Goal: Check status

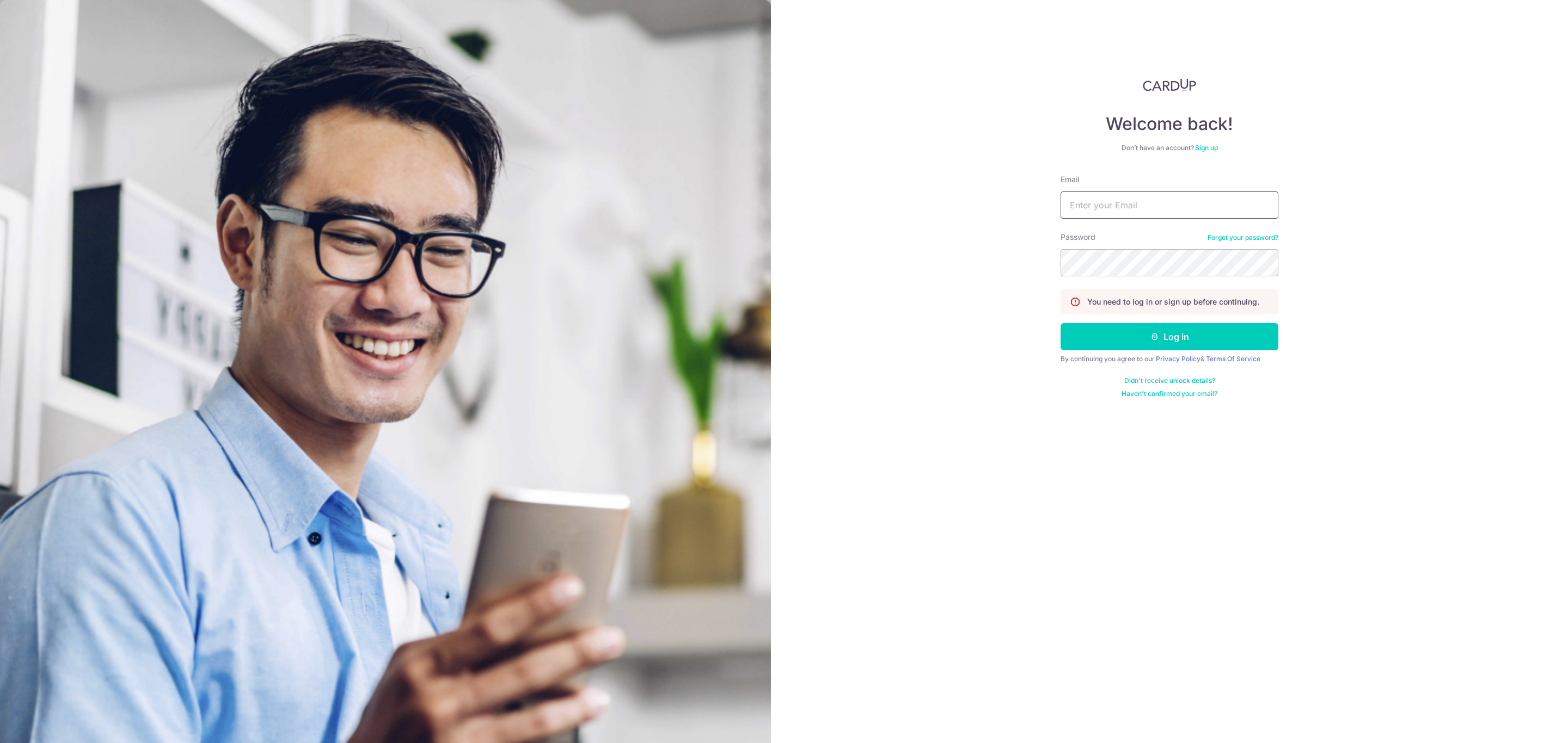
click at [1176, 198] on input "Email" at bounding box center [1169, 205] width 217 height 27
type input "[PERSON_NAME][EMAIL_ADDRESS][PERSON_NAME][DOMAIN_NAME]"
click at [1112, 351] on button "Log in" at bounding box center [1169, 336] width 217 height 27
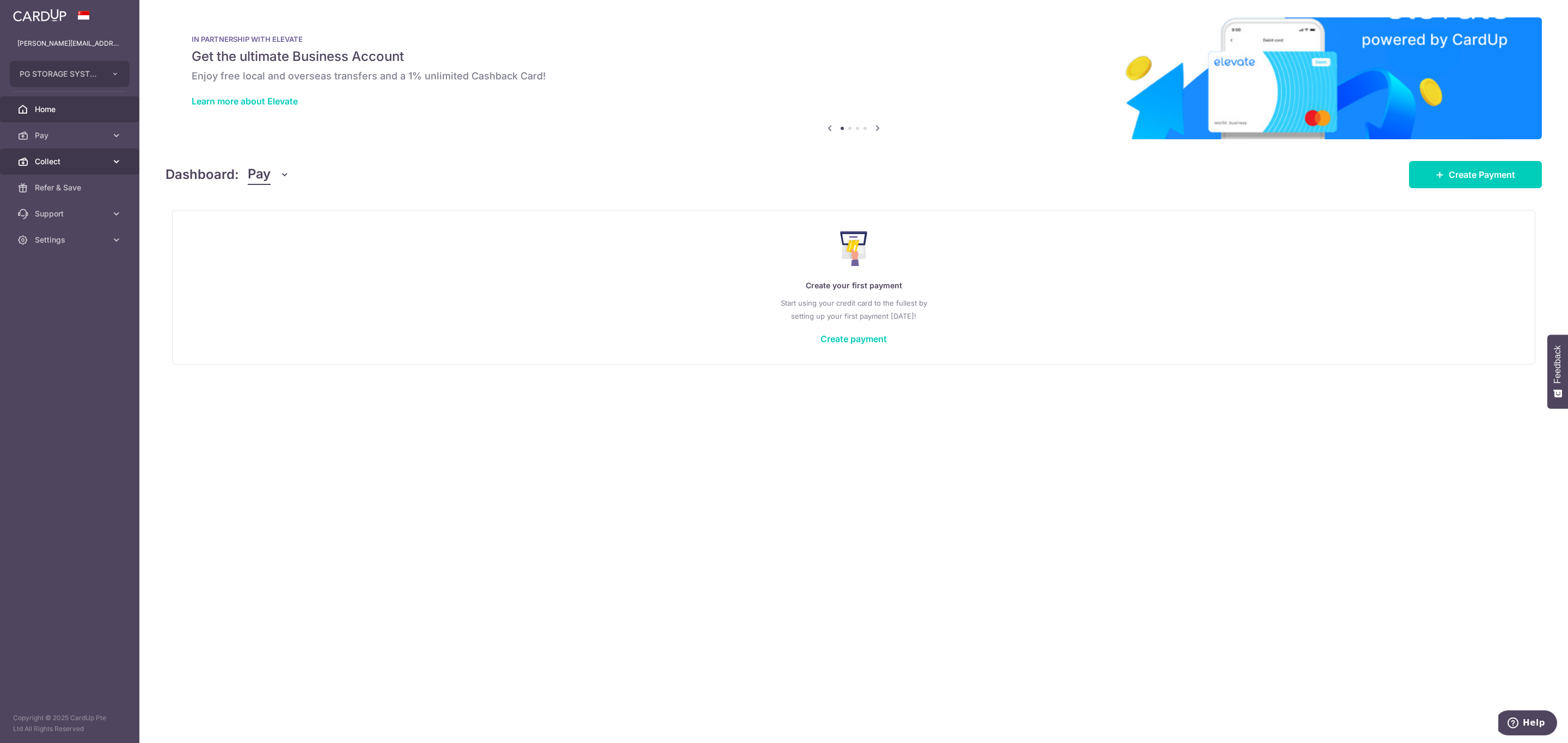
click at [62, 159] on span "Collect" at bounding box center [70, 161] width 72 height 11
click at [37, 190] on span "Dashboard" at bounding box center [70, 187] width 72 height 11
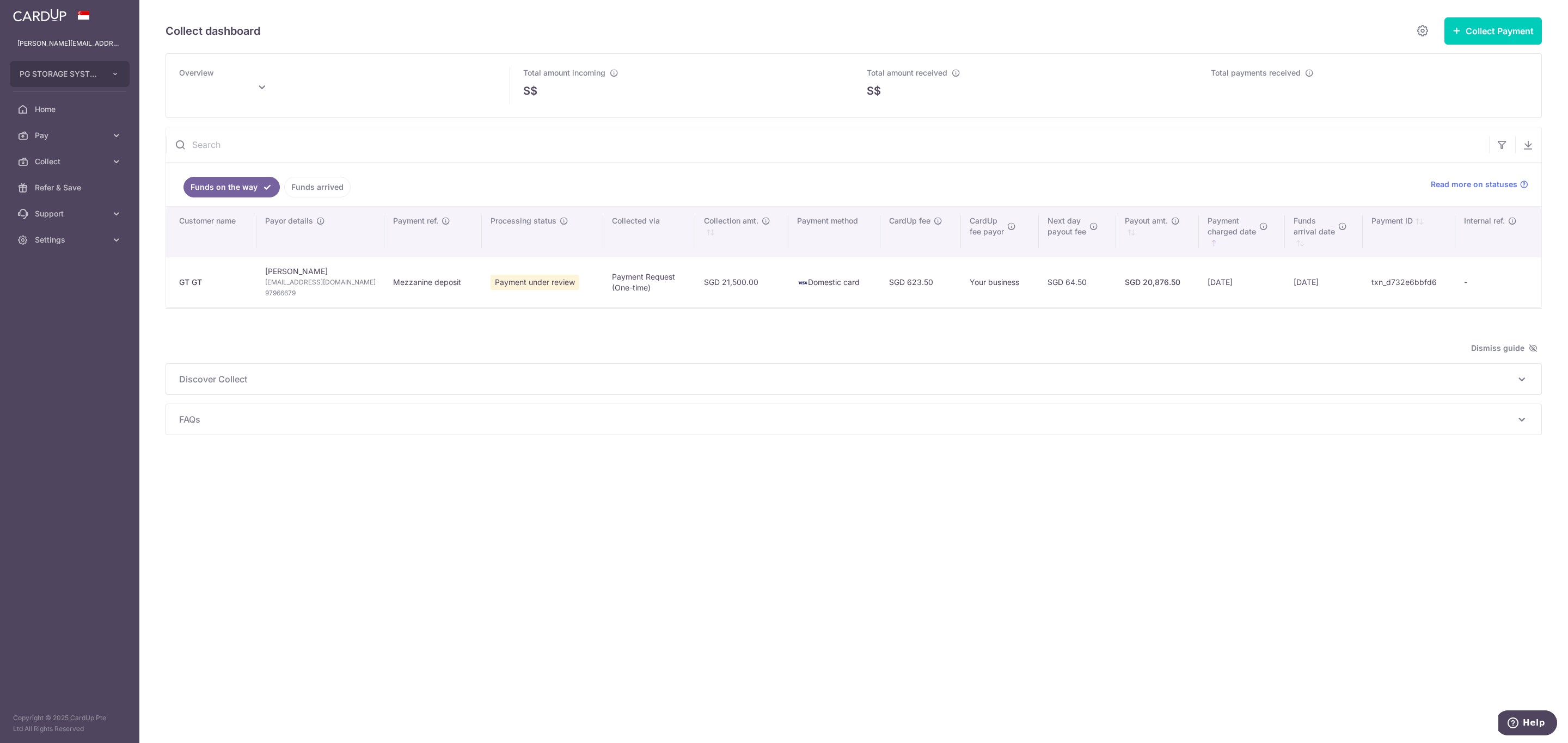
click at [523, 278] on span "Payment under review" at bounding box center [535, 283] width 88 height 15
drag, startPoint x: 526, startPoint y: 292, endPoint x: 1413, endPoint y: 329, distance: 887.8
click at [1413, 329] on div "Overview Total amount incoming S$ Total amount received S$ Total payments recei…" at bounding box center [853, 243] width 1376 height 382
click at [785, 623] on div "Collect dashboard Collect Payment Create request to collect payments Custom Pay…" at bounding box center [854, 371] width 1429 height 743
click at [1129, 285] on div "SGD 20,876.50" at bounding box center [1157, 282] width 65 height 11
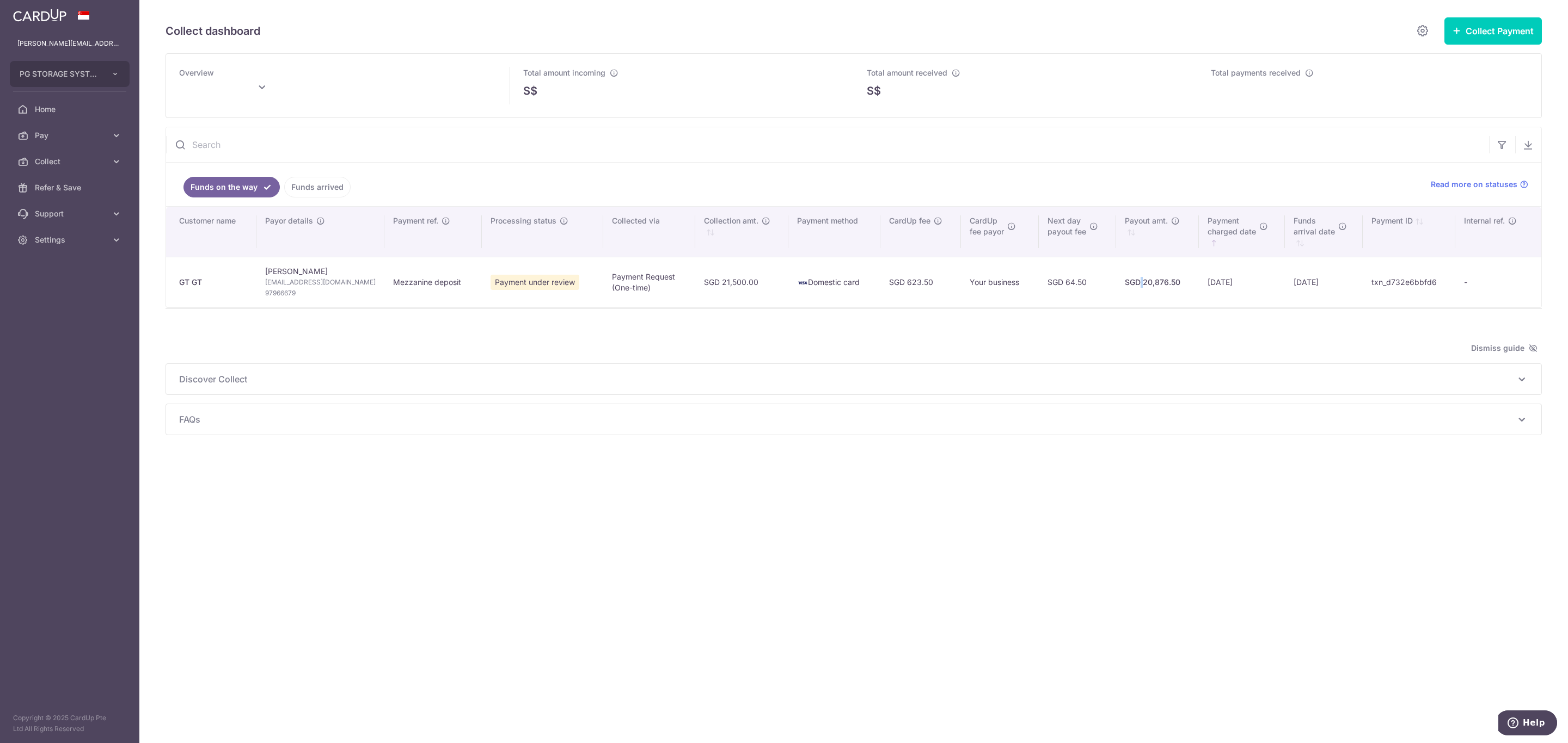
click at [1129, 285] on div "SGD 20,876.50" at bounding box center [1157, 282] width 65 height 11
click at [1171, 219] on icon "\a \a Payout amt.\a \a \a : activate to sort column ascending" at bounding box center [1175, 220] width 9 height 9
click at [1098, 615] on div "Collect dashboard Collect Payment Create request to collect payments Custom Pay…" at bounding box center [854, 371] width 1429 height 743
type input "[DATE]"
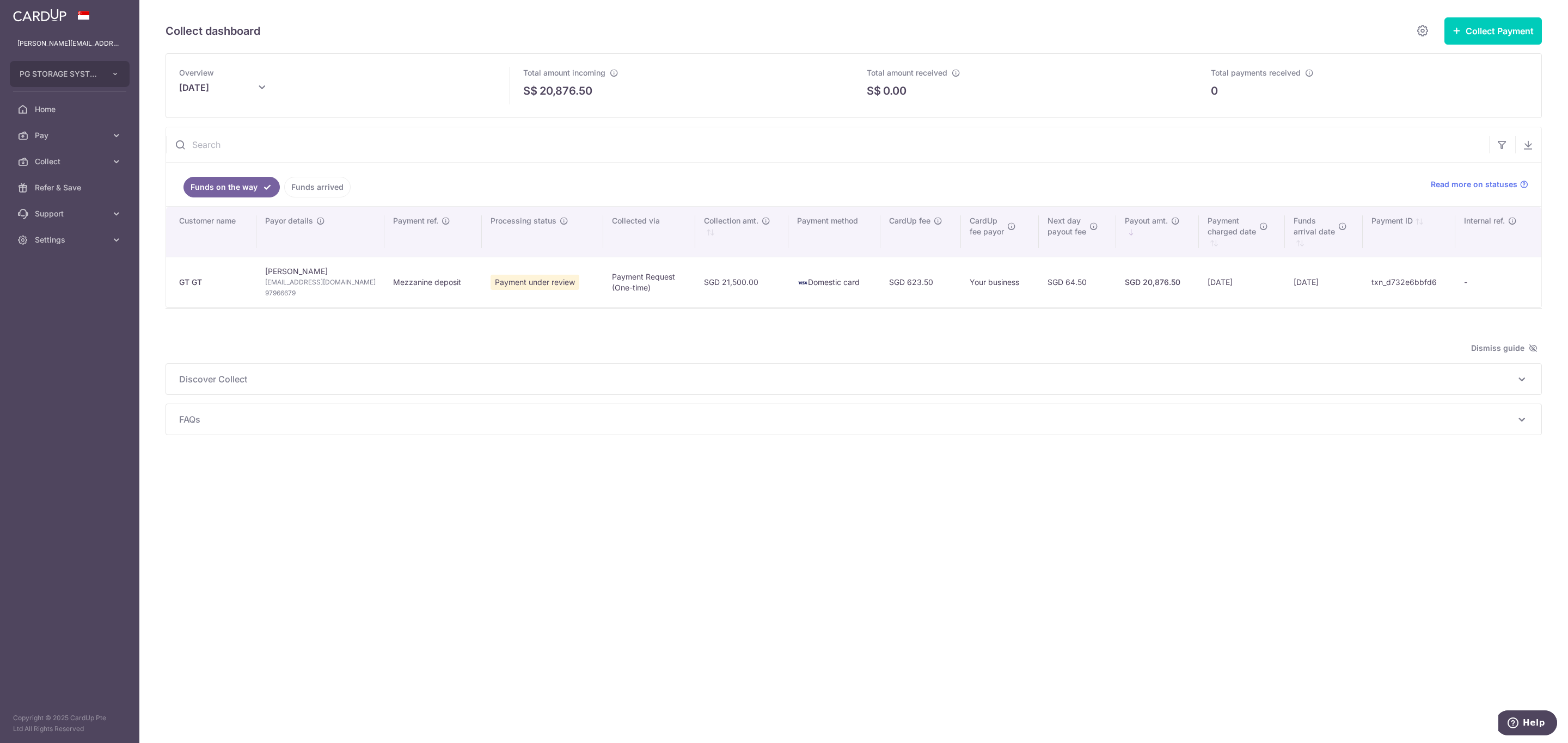
click at [528, 290] on span "Payment under review" at bounding box center [535, 283] width 88 height 15
click at [528, 289] on span "Payment under review" at bounding box center [535, 283] width 88 height 15
click at [528, 281] on span "Payment under review" at bounding box center [535, 283] width 88 height 15
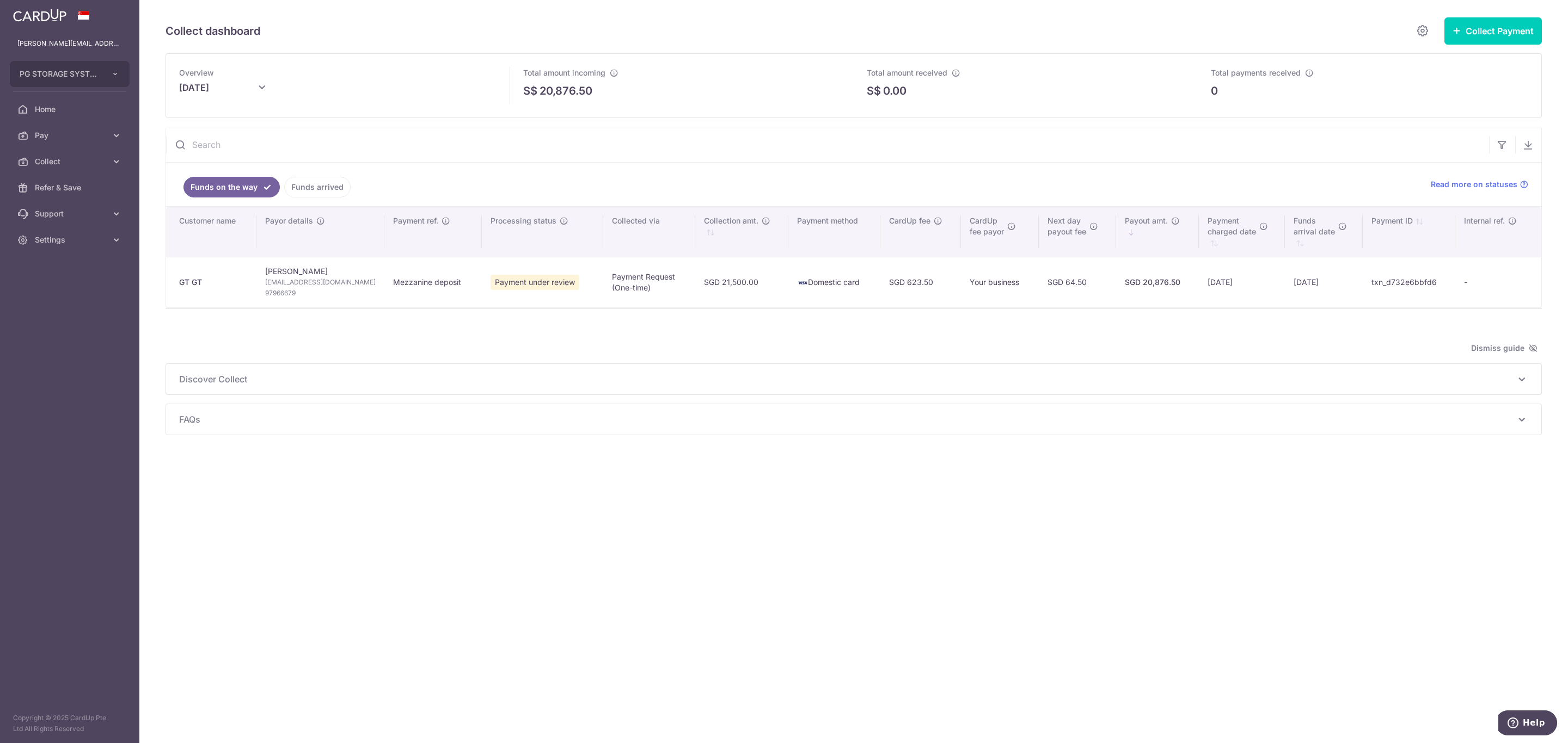
click at [299, 190] on link "Funds arrived" at bounding box center [317, 187] width 66 height 21
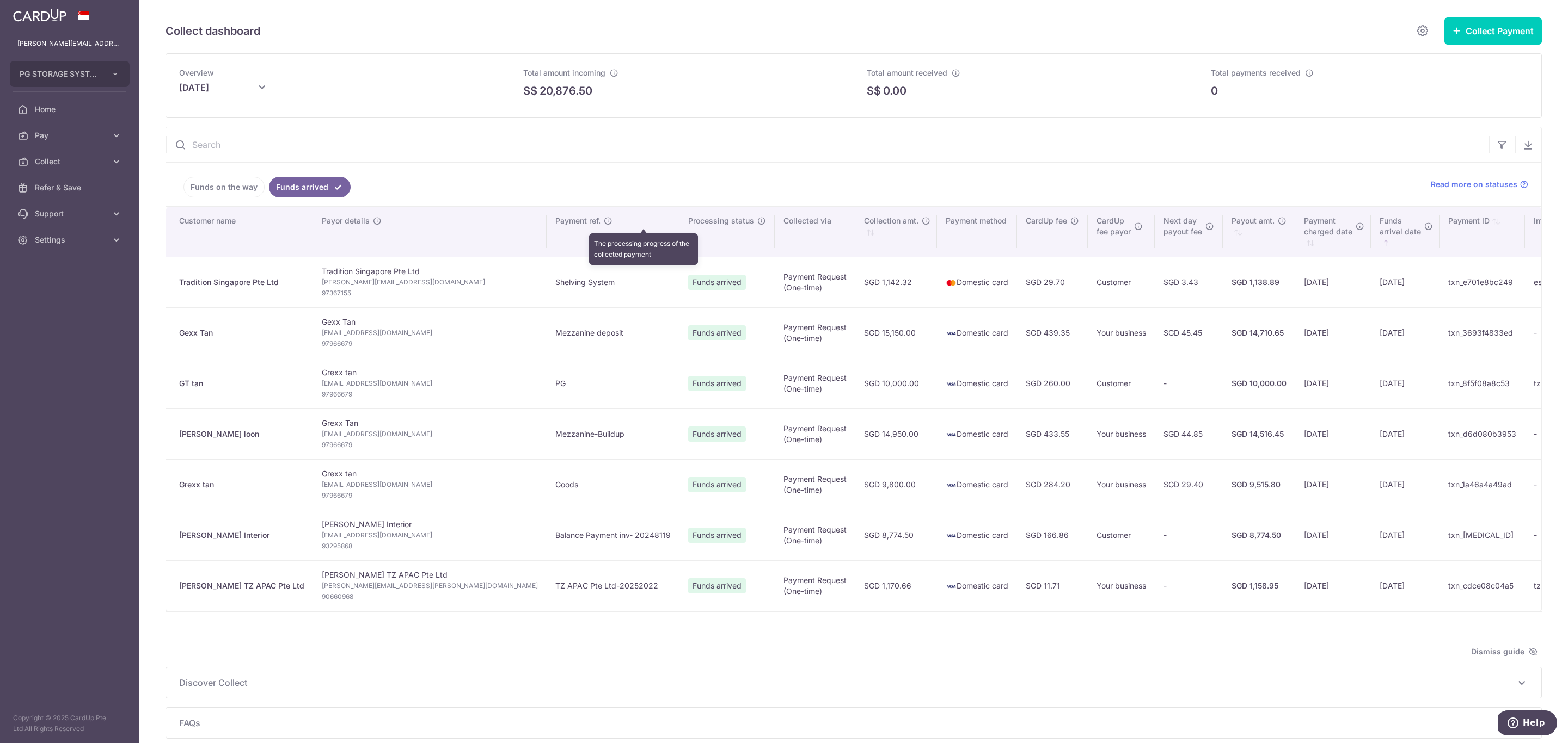
click at [758, 222] on icon "\a \a Processing status\a \a \a" at bounding box center [761, 220] width 9 height 9
click at [67, 213] on span "Support" at bounding box center [70, 213] width 72 height 11
click at [44, 248] on link "FAQ" at bounding box center [69, 239] width 139 height 26
click at [222, 191] on link "Funds on the way" at bounding box center [224, 187] width 81 height 21
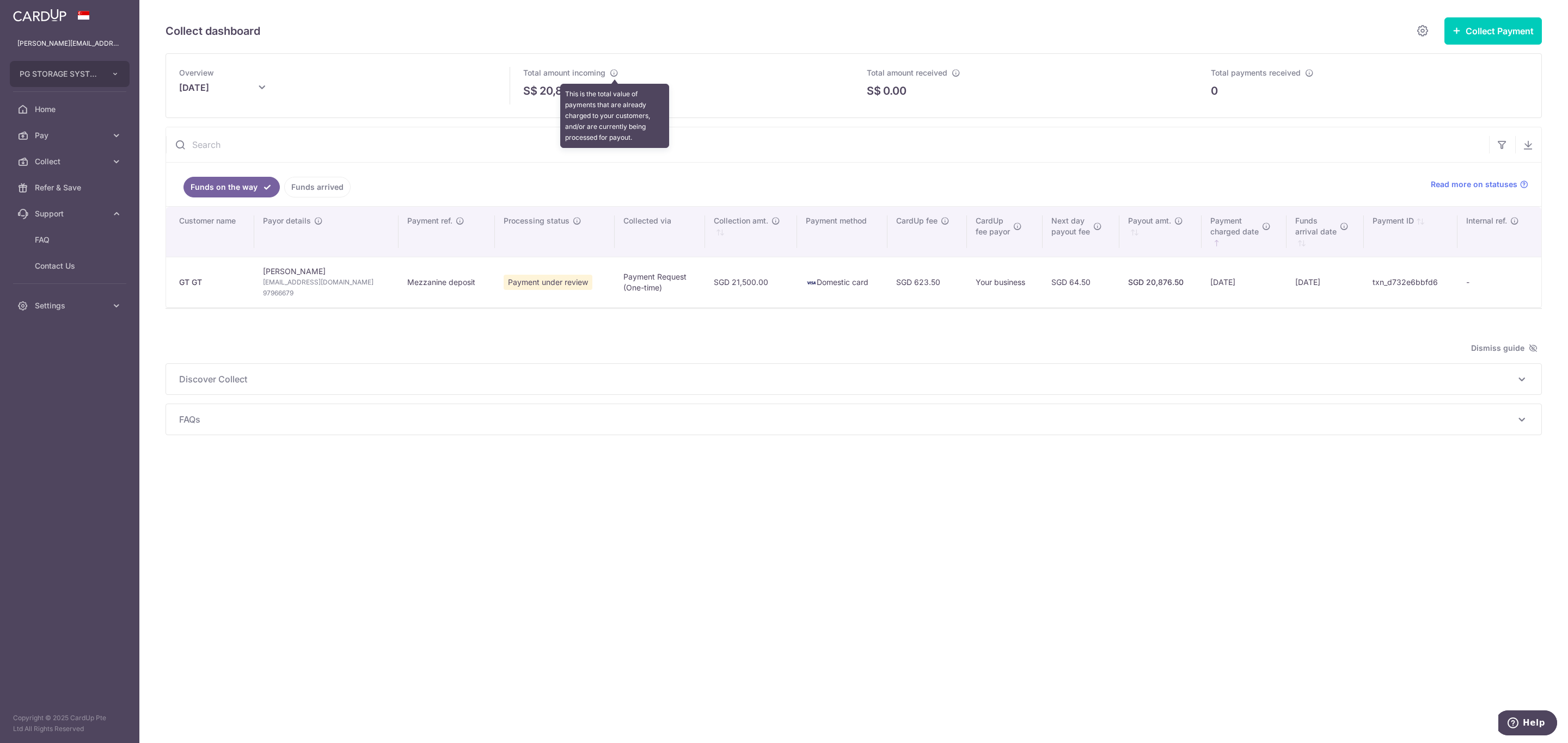
click at [614, 71] on icon at bounding box center [613, 72] width 9 height 9
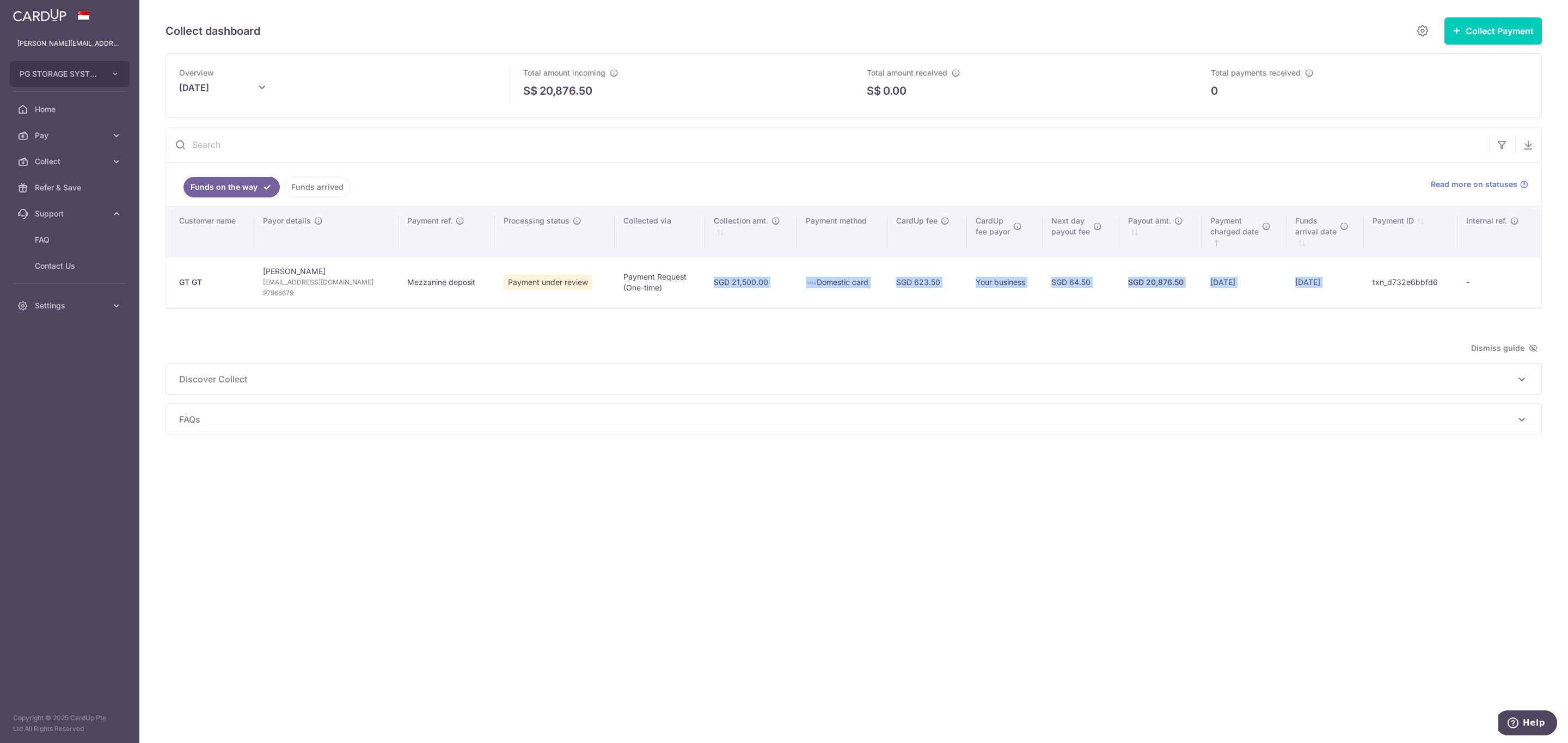
drag, startPoint x: 701, startPoint y: 280, endPoint x: 1358, endPoint y: 299, distance: 657.3
click at [1359, 294] on tr "GT GT Tuan Loon Tan [EMAIL_ADDRESS][DOMAIN_NAME] 97966679 Mezzanine deposit Pay…" at bounding box center [854, 282] width 1375 height 51
click at [1363, 299] on td "txn_d732e6bbfd6" at bounding box center [1409, 282] width 93 height 51
click at [1203, 286] on td "[DATE]" at bounding box center [1243, 282] width 86 height 51
click at [1390, 287] on td "txn_d732e6bbfd6" at bounding box center [1409, 282] width 93 height 51
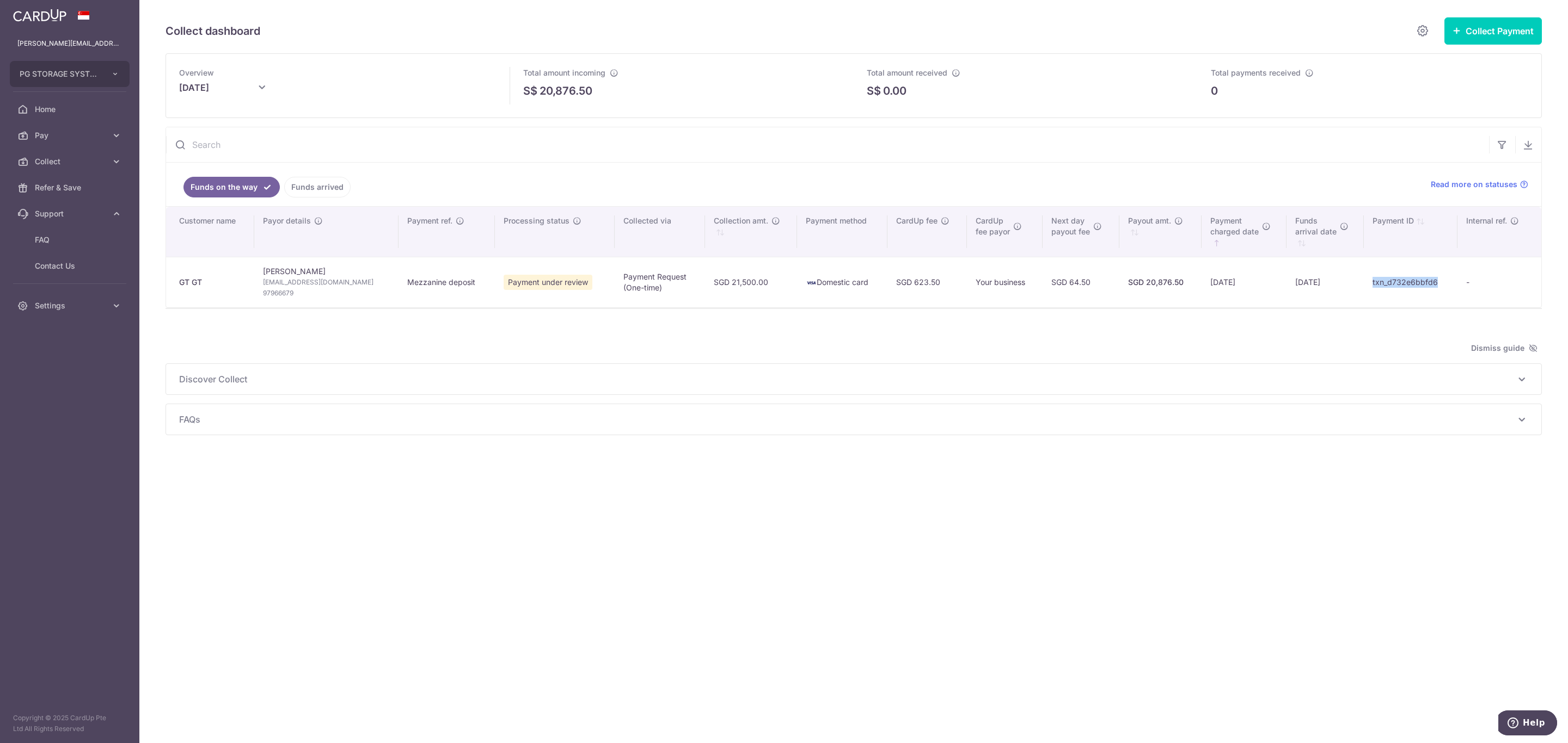
click at [1390, 287] on td "txn_d732e6bbfd6" at bounding box center [1409, 282] width 93 height 51
